Goal: Information Seeking & Learning: Check status

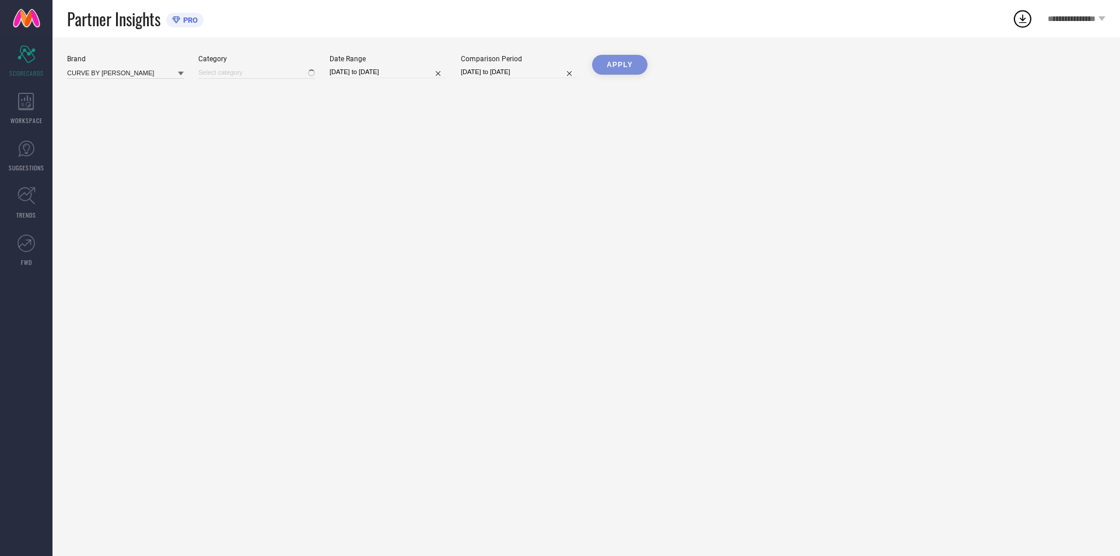
type input "All"
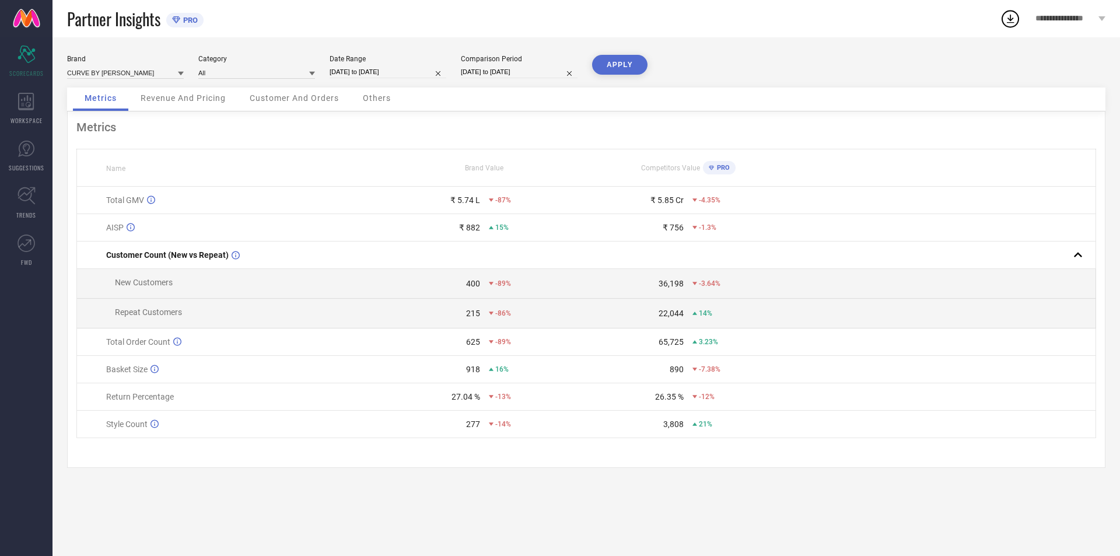
click at [160, 102] on span "Revenue And Pricing" at bounding box center [183, 97] width 85 height 9
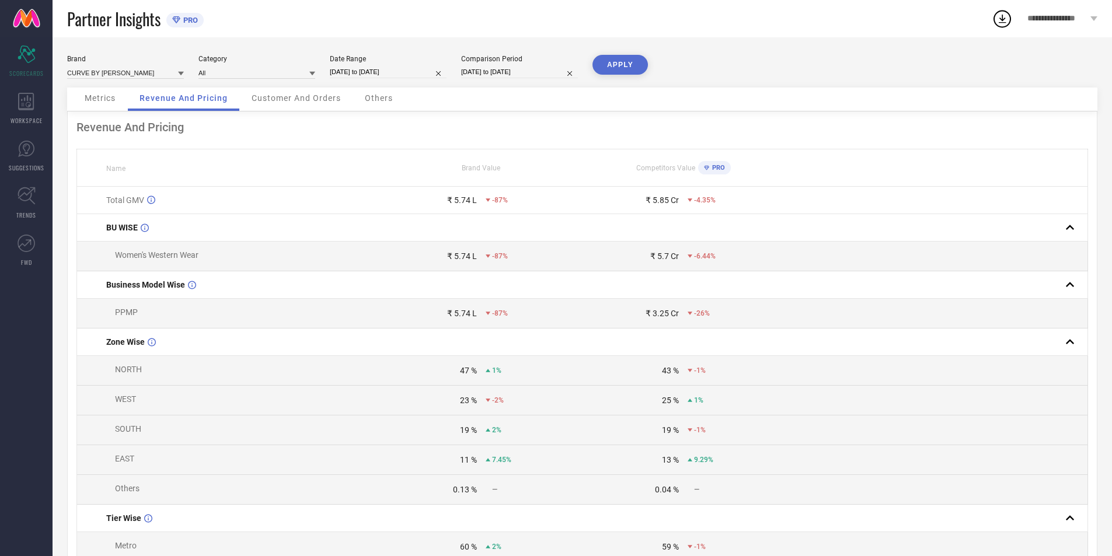
click at [306, 98] on span "Customer And Orders" at bounding box center [296, 97] width 89 height 9
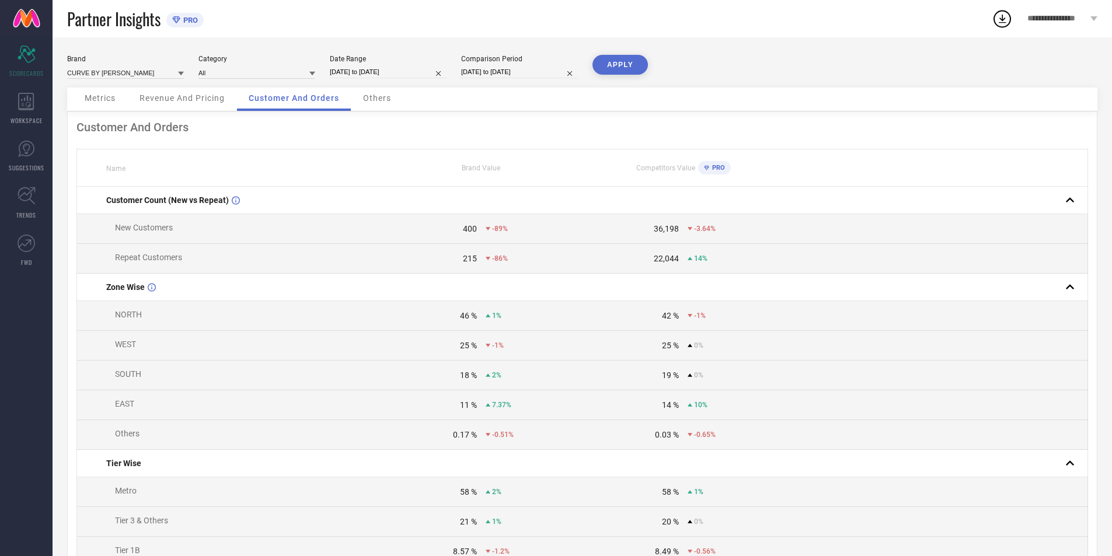
click at [383, 103] on div "Others" at bounding box center [376, 99] width 51 height 23
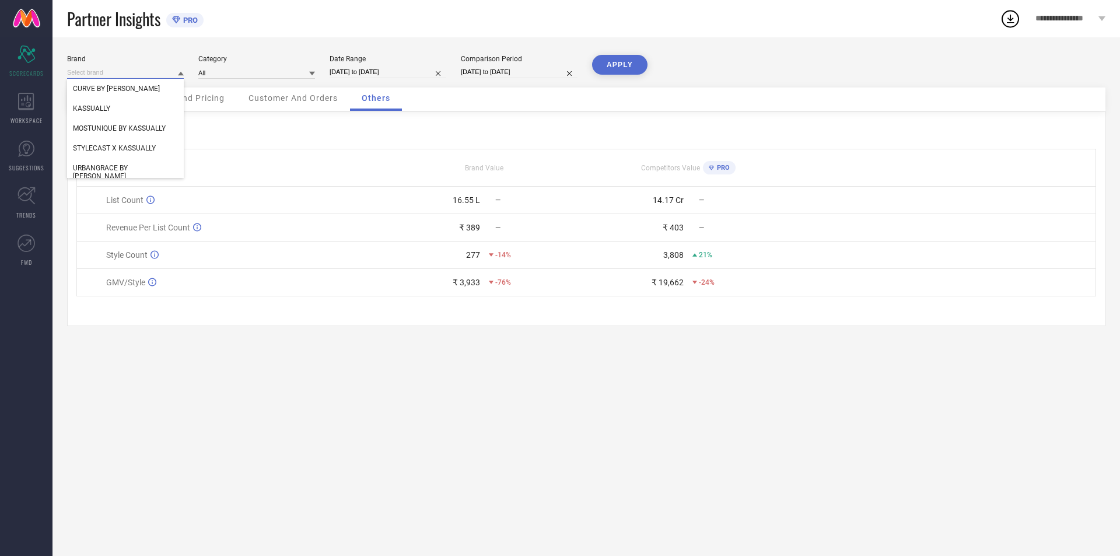
click at [153, 71] on input at bounding box center [125, 73] width 117 height 12
click at [135, 103] on div "KASSUALLY" at bounding box center [125, 109] width 117 height 20
type input "All"
click at [609, 59] on button "APPLY" at bounding box center [619, 65] width 55 height 20
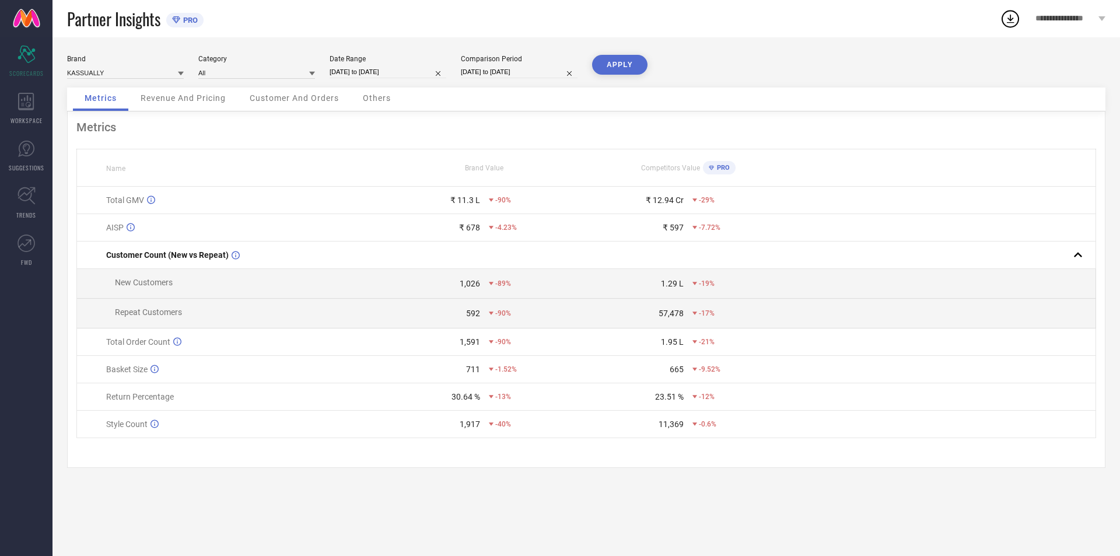
click at [202, 102] on span "Revenue And Pricing" at bounding box center [183, 97] width 85 height 9
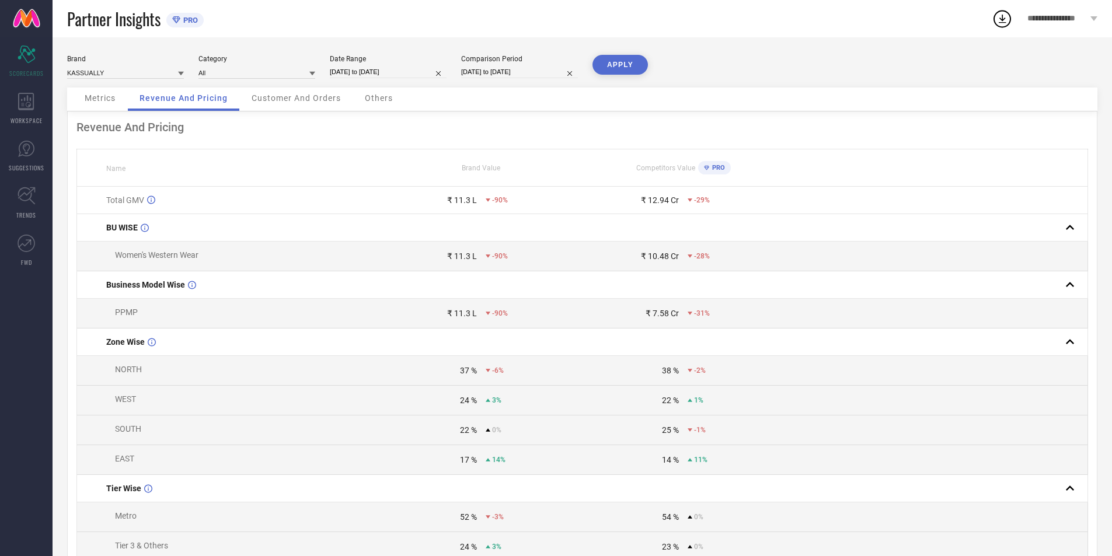
click at [87, 95] on span "Metrics" at bounding box center [100, 97] width 31 height 9
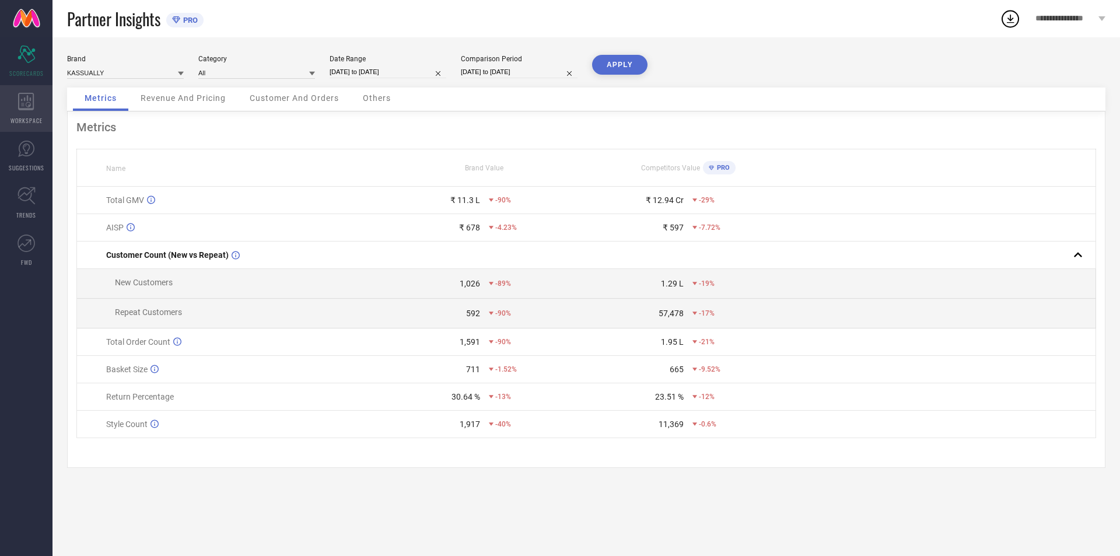
click at [25, 106] on icon at bounding box center [26, 102] width 16 height 18
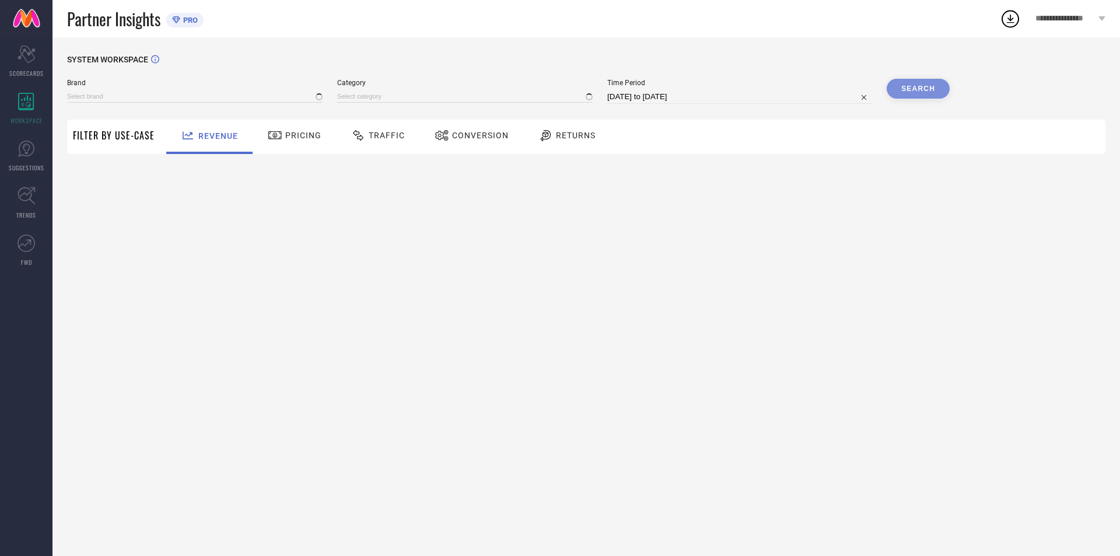
type input "CURVE BY [PERSON_NAME]"
type input "All"
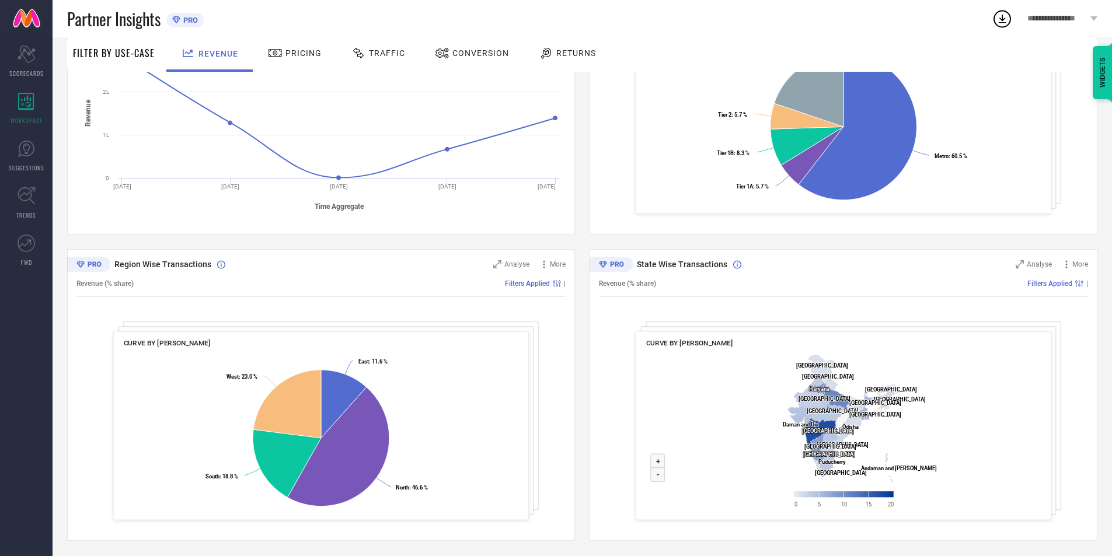
scroll to position [261, 0]
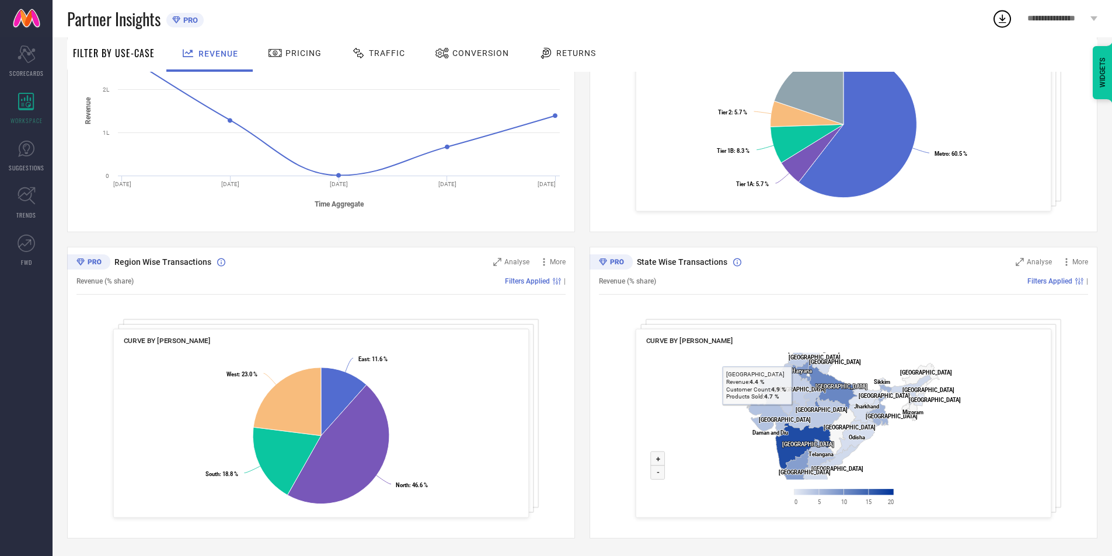
drag, startPoint x: 806, startPoint y: 406, endPoint x: 707, endPoint y: 418, distance: 100.0
click at [707, 418] on rect at bounding box center [843, 432] width 395 height 169
click at [919, 371] on text "[GEOGRAPHIC_DATA] ​ [GEOGRAPHIC_DATA]" at bounding box center [926, 372] width 52 height 6
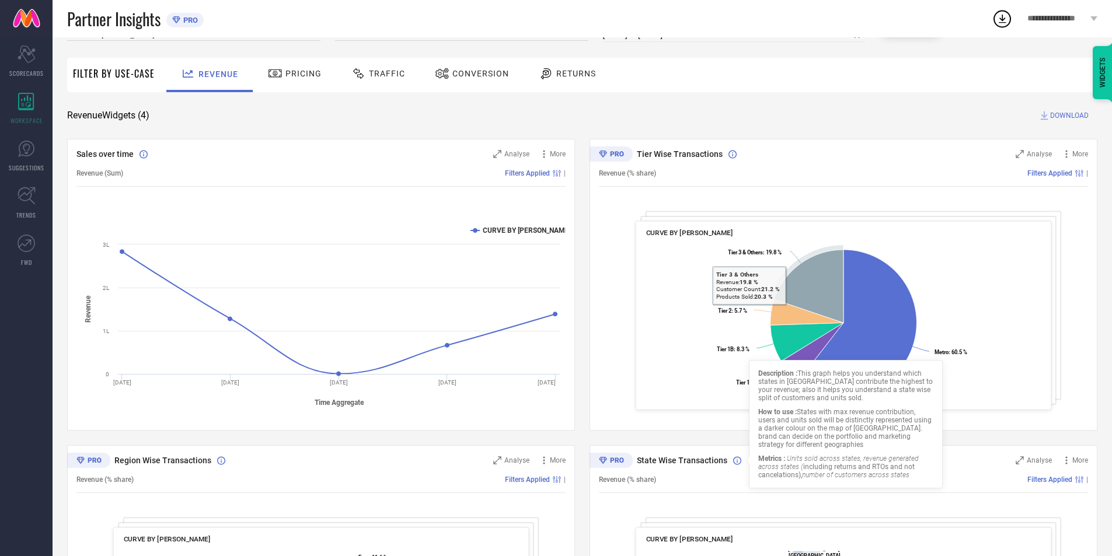
scroll to position [0, 0]
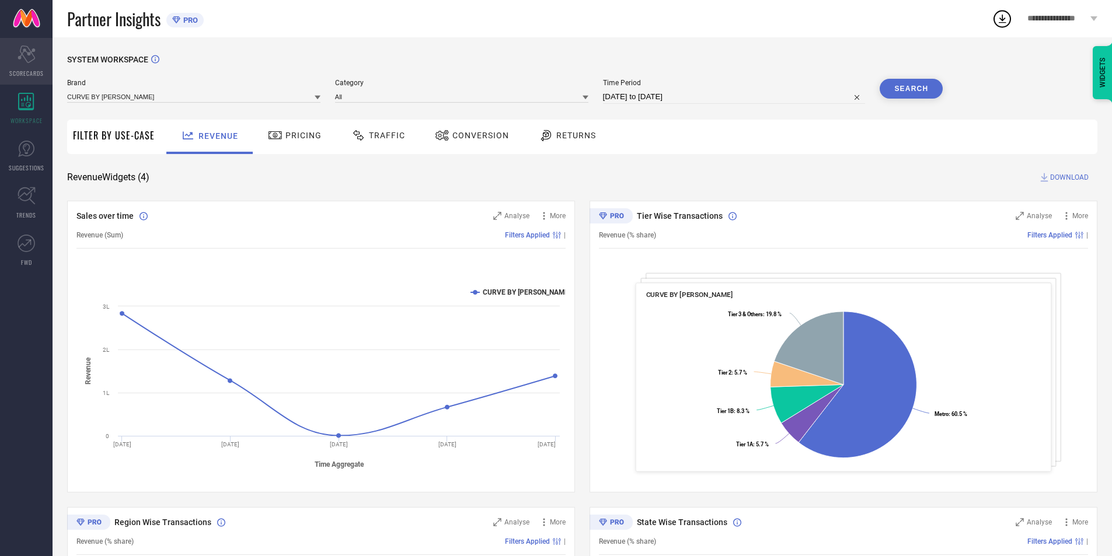
click at [37, 74] on span "SCORECARDS" at bounding box center [26, 73] width 34 height 9
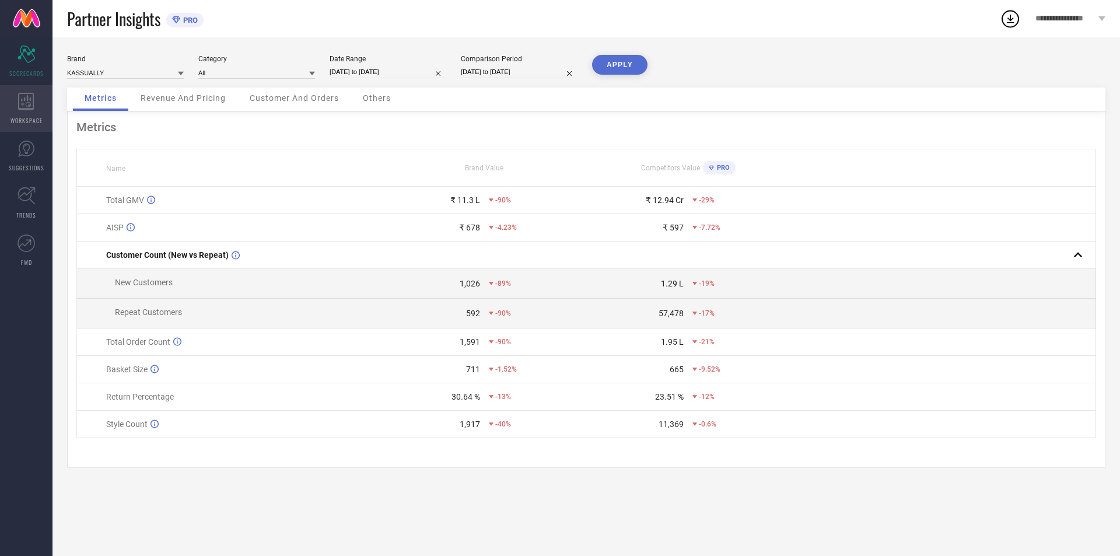
click at [40, 120] on span "WORKSPACE" at bounding box center [27, 120] width 32 height 9
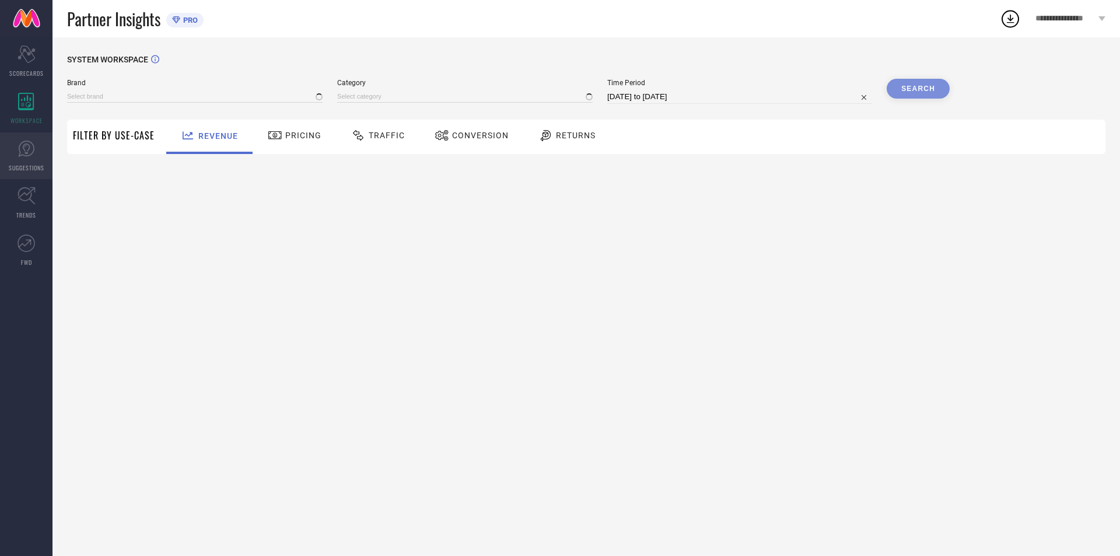
type input "CURVE BY [PERSON_NAME]"
type input "All"
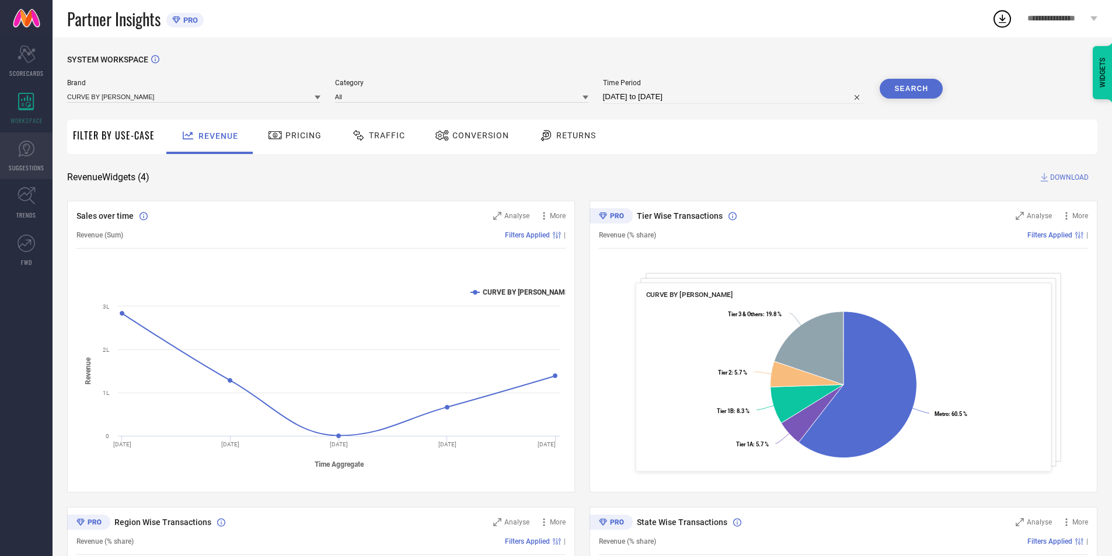
click at [28, 156] on icon at bounding box center [26, 149] width 16 height 16
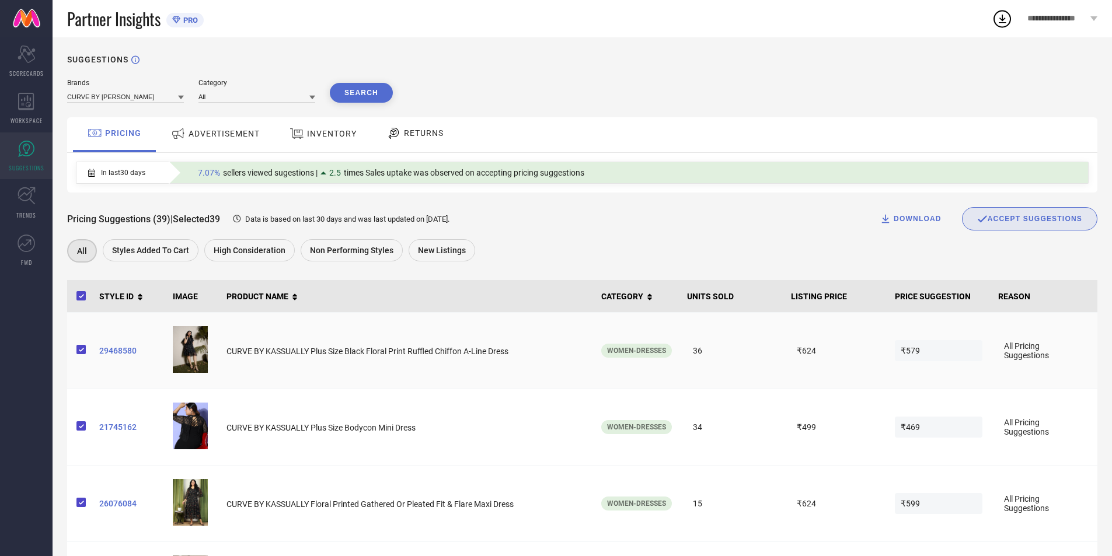
click at [113, 351] on span "29468580" at bounding box center [131, 350] width 64 height 9
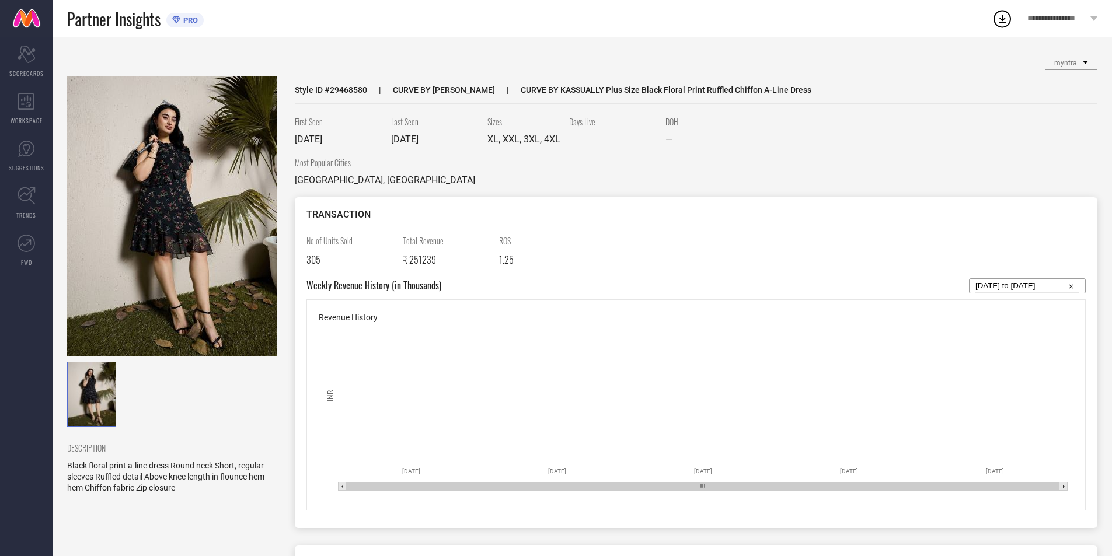
click at [86, 401] on img at bounding box center [92, 394] width 48 height 64
click at [195, 144] on img at bounding box center [172, 216] width 210 height 280
